Goal: Transaction & Acquisition: Download file/media

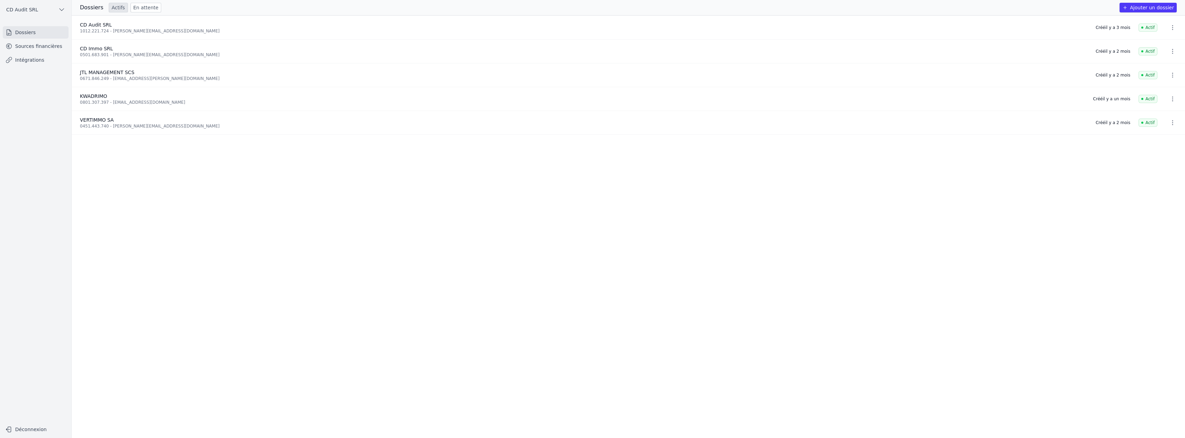
click at [35, 48] on link "Sources financières" at bounding box center [36, 46] width 66 height 12
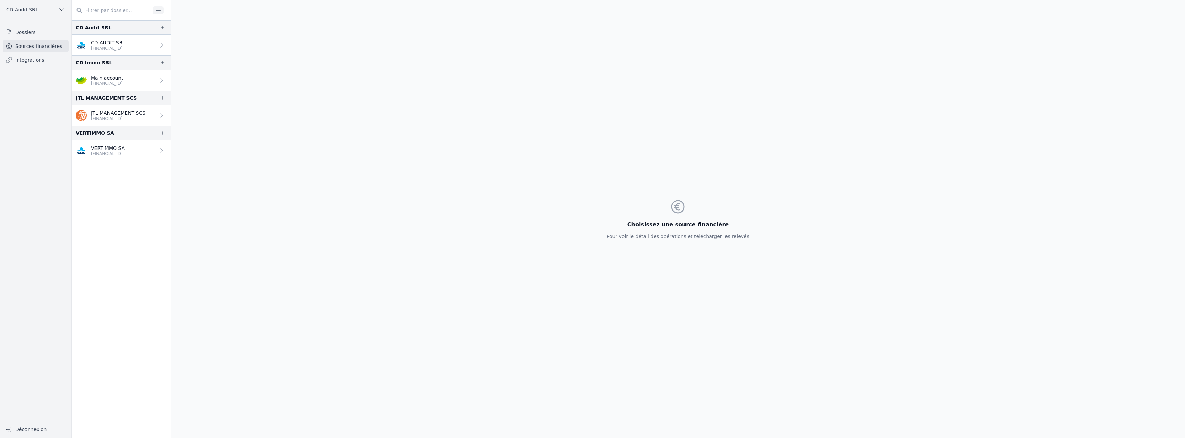
click at [116, 152] on p "[FINANCIAL_ID]" at bounding box center [108, 154] width 34 height 6
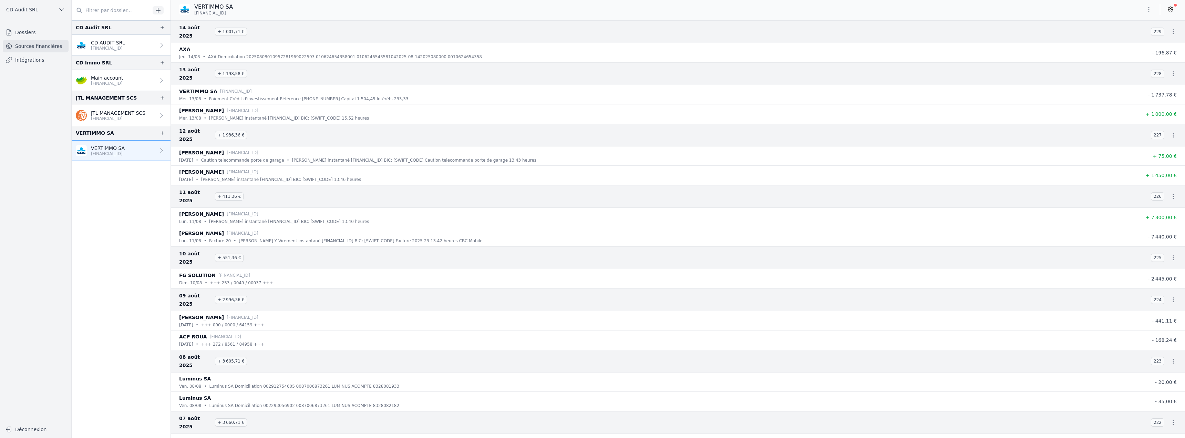
click at [1172, 29] on icon "button" at bounding box center [1173, 31] width 7 height 7
click at [1159, 37] on link "Télécharger les CODA" at bounding box center [1150, 40] width 63 height 12
click at [1170, 70] on icon "button" at bounding box center [1173, 73] width 7 height 7
click at [1163, 74] on link "Télécharger les CODA" at bounding box center [1150, 74] width 63 height 12
click at [1172, 132] on icon "button" at bounding box center [1173, 135] width 7 height 7
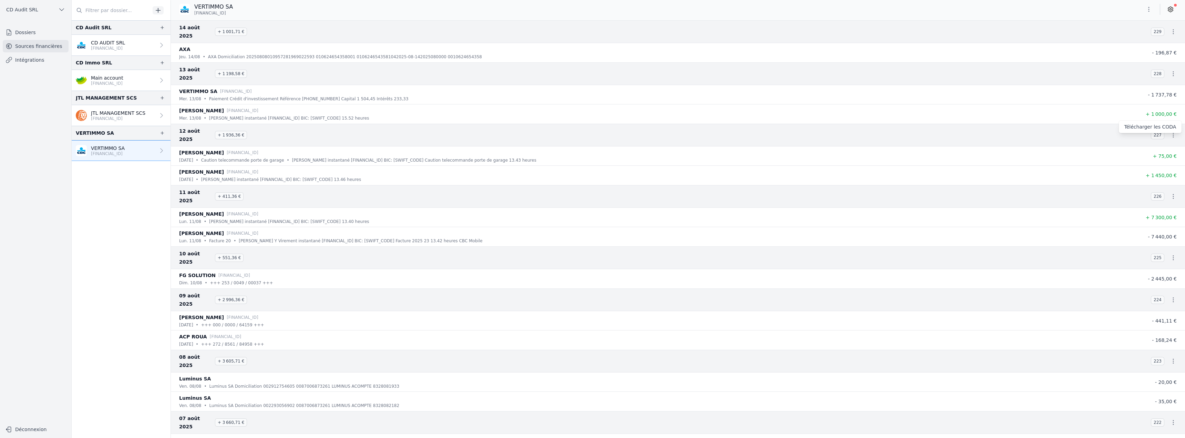
click at [1161, 129] on link "Télécharger les CODA" at bounding box center [1150, 127] width 63 height 12
click at [1170, 193] on icon "button" at bounding box center [1173, 196] width 7 height 7
click at [1161, 182] on link "Télécharger les CODA" at bounding box center [1150, 180] width 63 height 12
click at [1170, 254] on icon "button" at bounding box center [1173, 257] width 7 height 7
click at [1156, 232] on link "Télécharger les CODA" at bounding box center [1150, 233] width 63 height 12
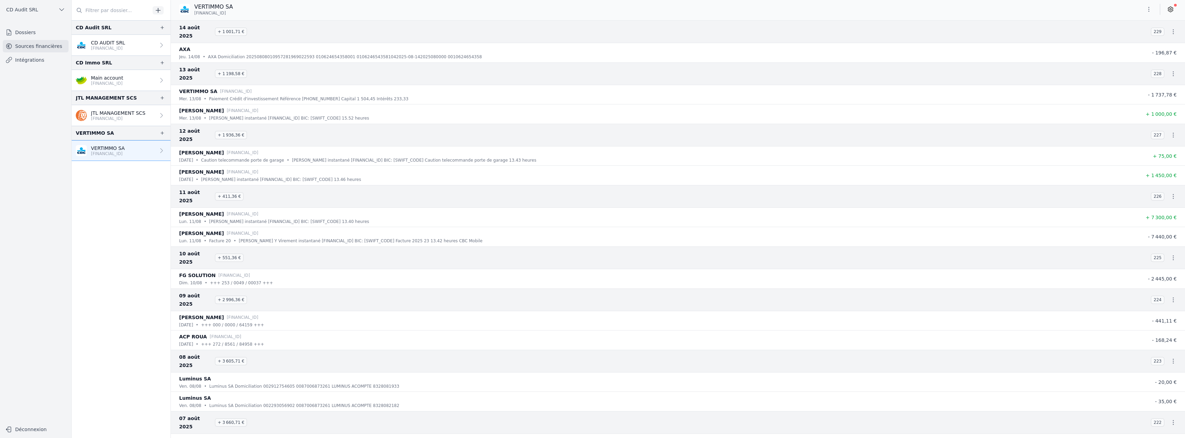
click at [111, 47] on p "[FINANCIAL_ID]" at bounding box center [108, 48] width 34 height 6
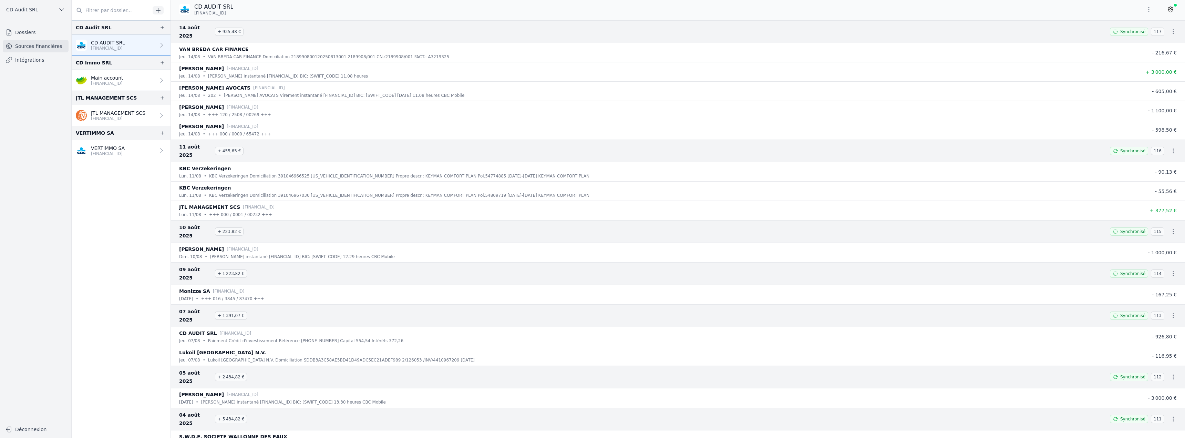
click at [1171, 28] on icon "button" at bounding box center [1173, 31] width 7 height 7
click at [1161, 41] on link "Télécharger les CODA" at bounding box center [1150, 40] width 63 height 12
click at [1170, 147] on icon "button" at bounding box center [1173, 150] width 7 height 7
click at [1163, 152] on link "Télécharger les CODA" at bounding box center [1150, 151] width 63 height 12
click at [1171, 228] on icon "button" at bounding box center [1173, 231] width 7 height 7
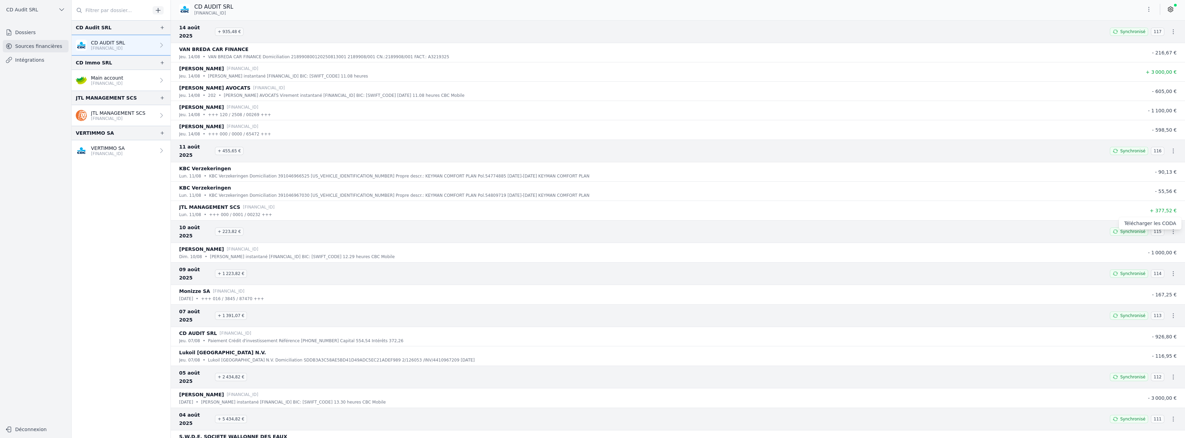
click at [1160, 226] on link "Télécharger les CODA" at bounding box center [1150, 223] width 63 height 12
click at [124, 115] on p "JTL MANAGEMENT SCS" at bounding box center [118, 113] width 54 height 7
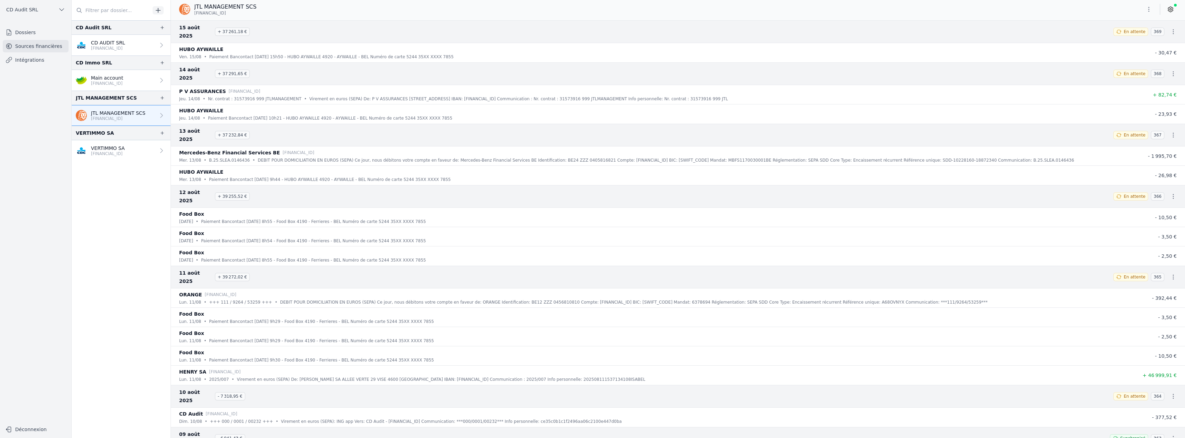
click at [1172, 28] on icon "button" at bounding box center [1173, 31] width 7 height 7
click at [1161, 40] on link "Télécharger les CODA" at bounding box center [1150, 40] width 63 height 12
click at [1171, 70] on icon "button" at bounding box center [1173, 73] width 7 height 7
click at [1166, 71] on link "Télécharger les CODA" at bounding box center [1150, 74] width 63 height 12
click at [1173, 132] on icon "button" at bounding box center [1173, 135] width 7 height 7
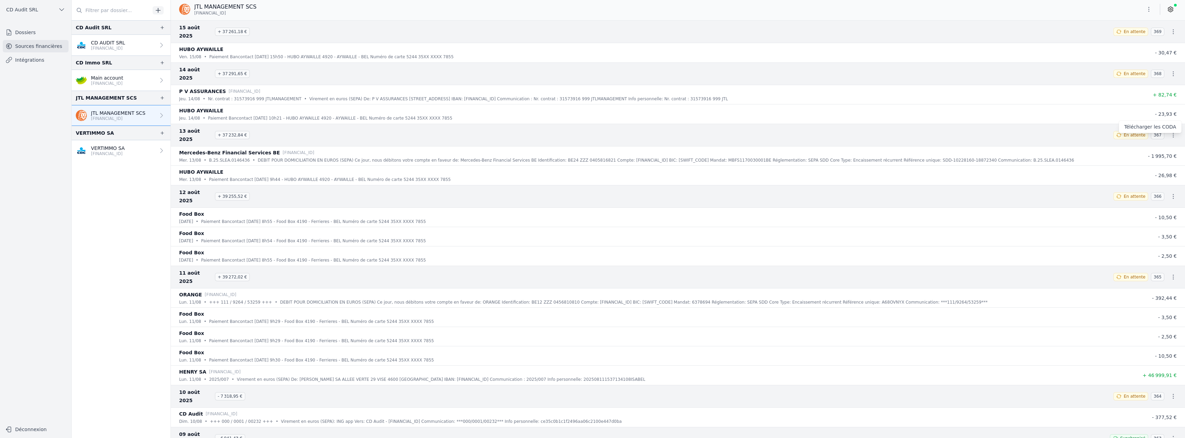
click at [1160, 126] on link "Télécharger les CODA" at bounding box center [1150, 127] width 63 height 12
click at [1173, 194] on icon "button" at bounding box center [1173, 196] width 1 height 5
click at [1164, 178] on link "Télécharger les CODA" at bounding box center [1150, 180] width 63 height 12
click at [1170, 274] on icon "button" at bounding box center [1173, 277] width 7 height 7
click at [1166, 250] on link "Télécharger les CODA" at bounding box center [1150, 252] width 63 height 12
